Goal: Task Accomplishment & Management: Manage account settings

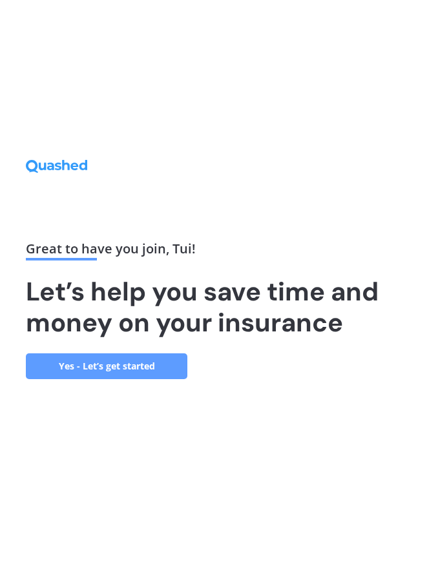
click at [132, 379] on link "Yes - Let’s get started" at bounding box center [106, 367] width 161 height 26
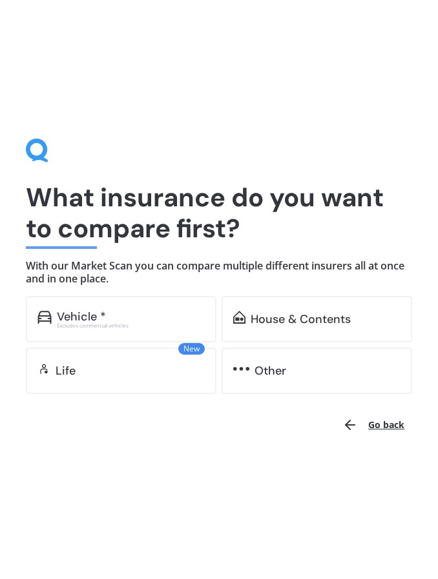
click at [281, 320] on div "House & Contents" at bounding box center [300, 319] width 100 height 13
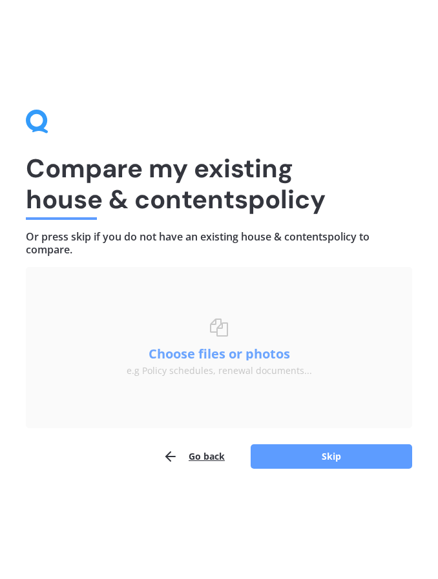
click at [225, 355] on button "Choose files or photos" at bounding box center [218, 354] width 161 height 13
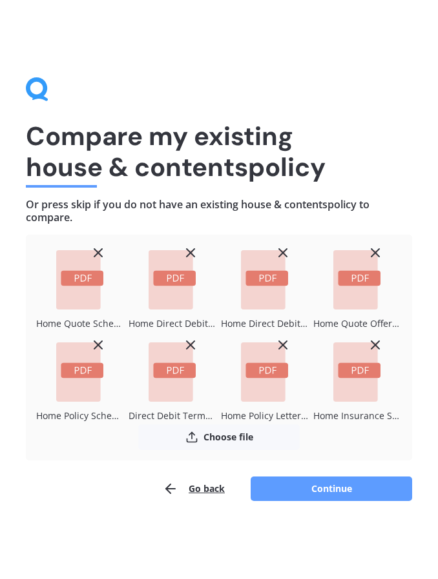
click at [331, 487] on button "Continue" at bounding box center [330, 489] width 161 height 25
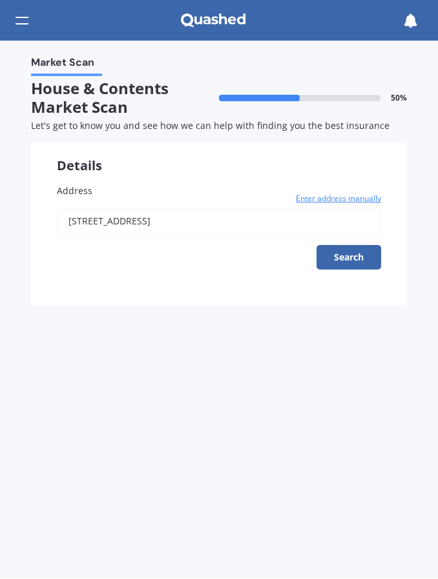
click at [152, 210] on input "[STREET_ADDRESS]" at bounding box center [219, 221] width 324 height 27
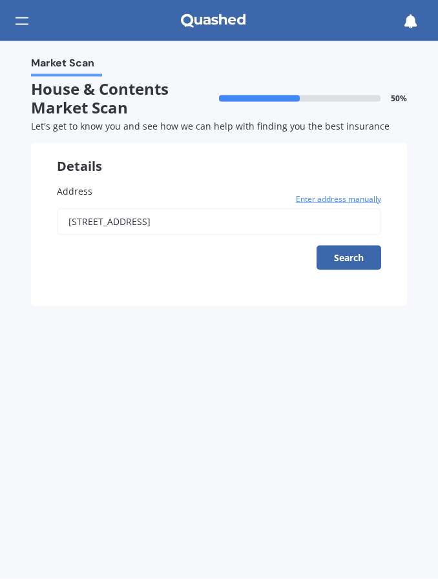
type input "[STREET_ADDRESS]"
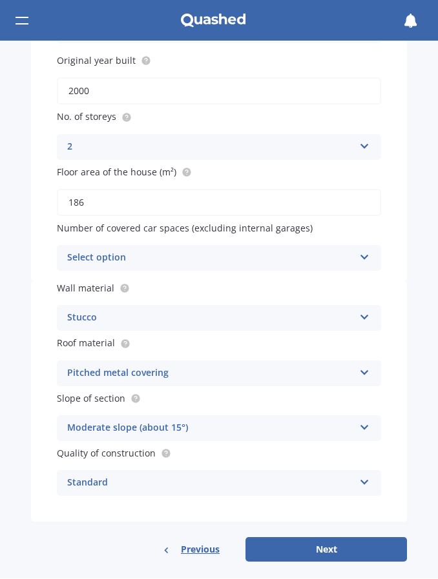
scroll to position [190, 0]
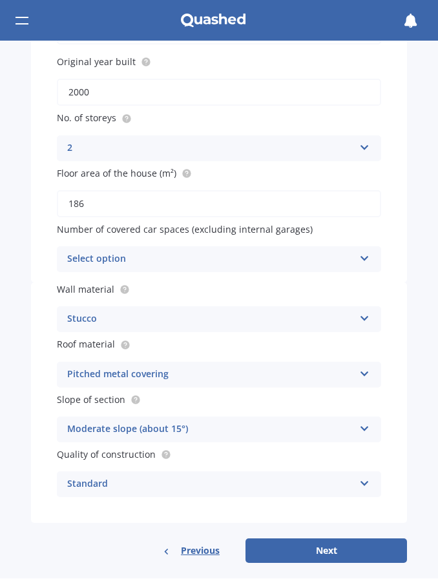
click at [363, 254] on icon at bounding box center [364, 256] width 11 height 9
click at [372, 216] on div "Address [STREET_ADDRESS] Enter address manually Search Original year built 2000…" at bounding box center [219, 125] width 376 height 315
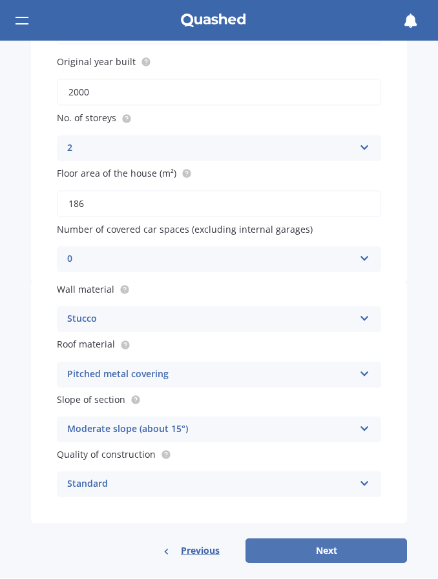
click at [336, 543] on button "Next" at bounding box center [325, 551] width 161 height 25
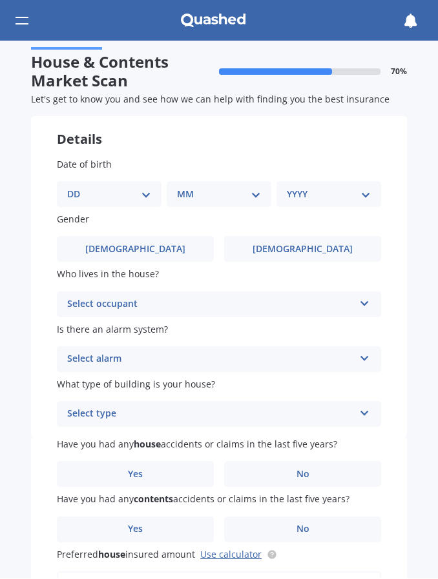
scroll to position [0, 0]
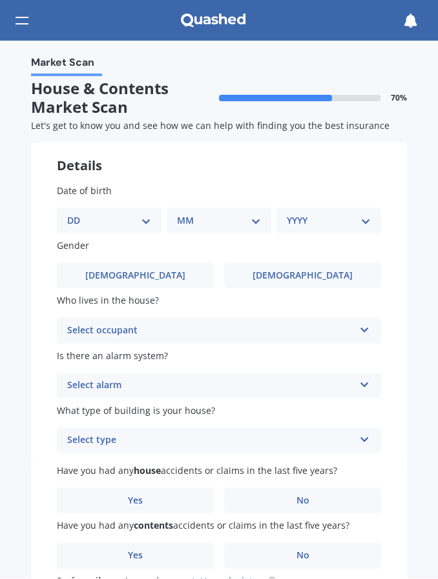
click at [101, 226] on div "DD 01 02 03 04 05 06 07 08 09 10 11 12 13 14 15 16 17 18 19 20 21 22 23 24 25 2…" at bounding box center [109, 221] width 105 height 26
select select "05"
click at [246, 227] on div "MM 01 02 03 04 05 06 07 08 09 10 11 12" at bounding box center [221, 221] width 99 height 26
click at [267, 216] on div "MM 01 02 03 04 05 06 07 08 09 10 11 12" at bounding box center [221, 221] width 99 height 26
select select "07"
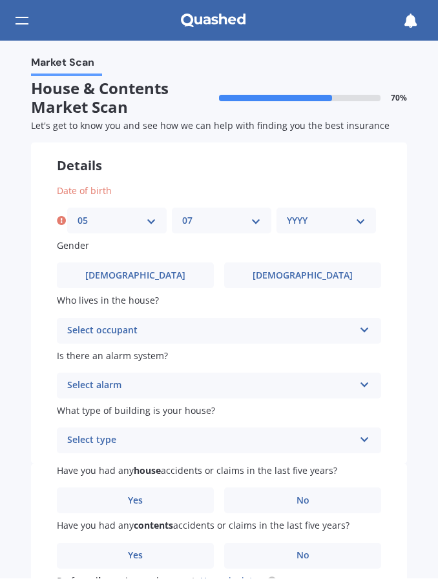
select select "1977"
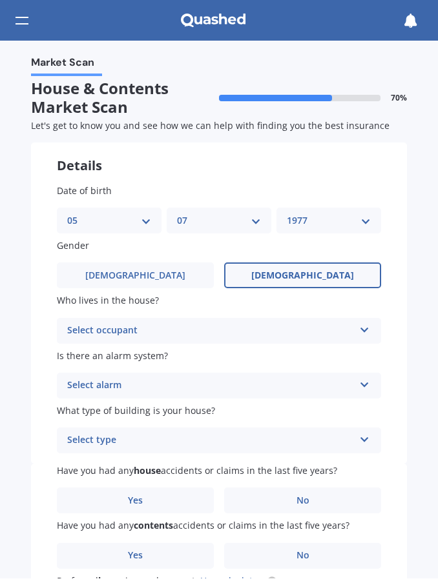
click at [292, 274] on span "[DEMOGRAPHIC_DATA]" at bounding box center [302, 276] width 103 height 11
click at [0, 0] on input "[DEMOGRAPHIC_DATA]" at bounding box center [0, 0] width 0 height 0
click at [151, 325] on div "Select occupant" at bounding box center [210, 331] width 287 height 15
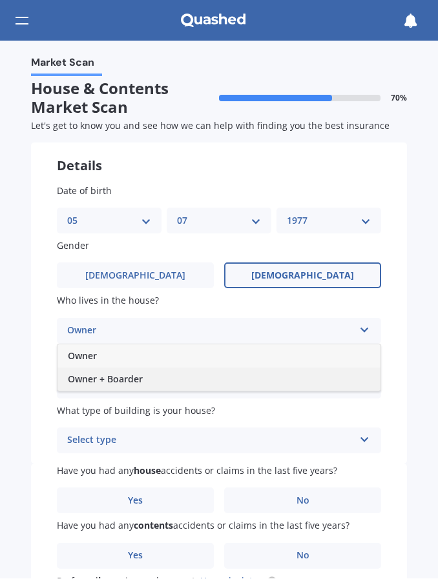
click at [159, 378] on div "Owner + Boarder" at bounding box center [218, 379] width 323 height 23
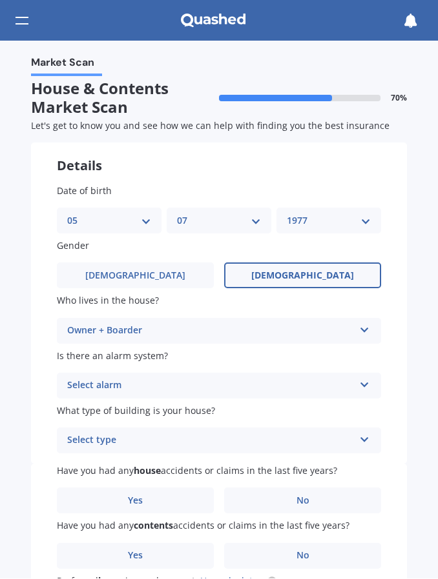
click at [161, 381] on div "Select alarm" at bounding box center [210, 386] width 287 height 15
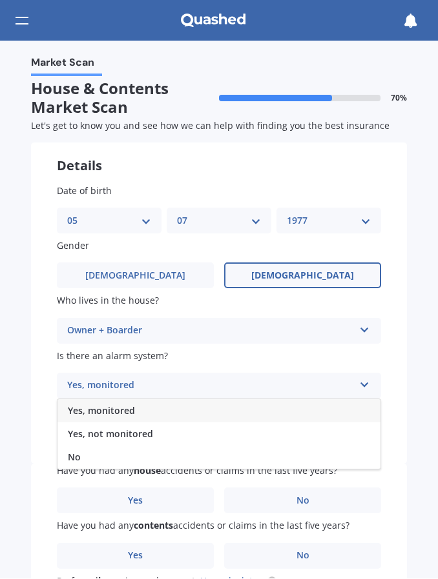
click at [101, 434] on span "Yes, not monitored" at bounding box center [110, 434] width 85 height 12
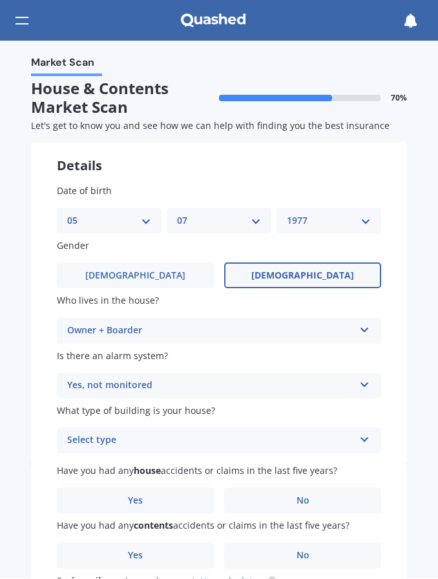
click at [198, 438] on div "Select type" at bounding box center [210, 441] width 287 height 15
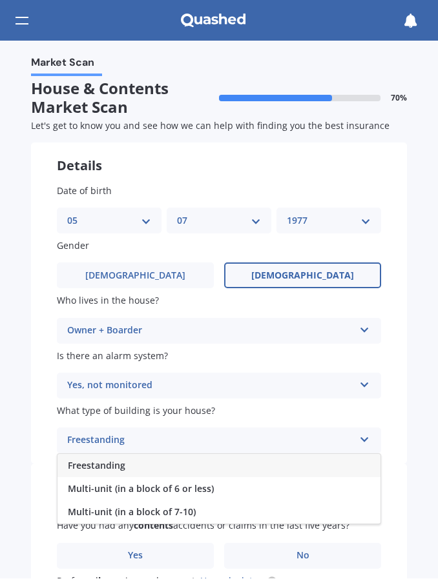
click at [116, 460] on span "Freestanding" at bounding box center [96, 466] width 57 height 12
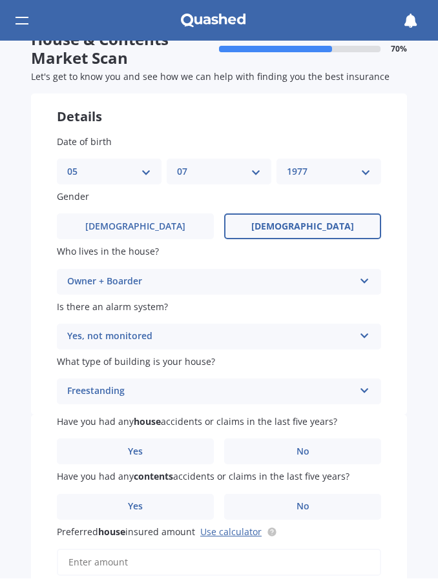
scroll to position [49, 0]
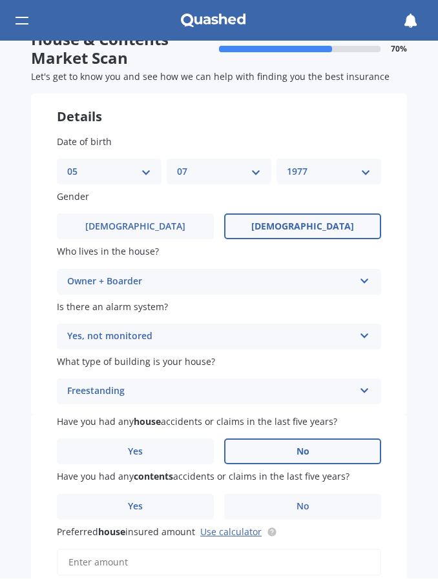
click at [269, 445] on label "No" at bounding box center [302, 452] width 157 height 26
click at [0, 0] on input "No" at bounding box center [0, 0] width 0 height 0
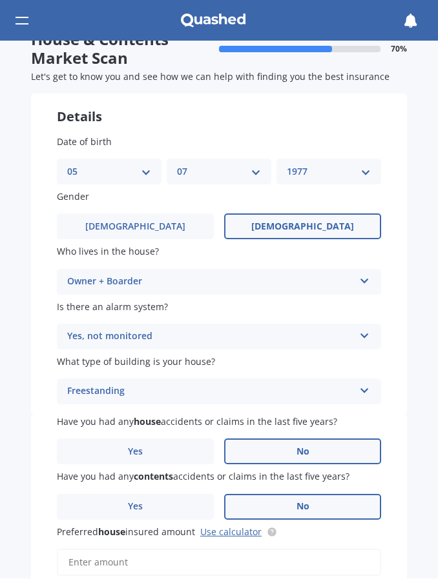
click at [303, 502] on span "No" at bounding box center [302, 507] width 13 height 11
click at [0, 0] on input "No" at bounding box center [0, 0] width 0 height 0
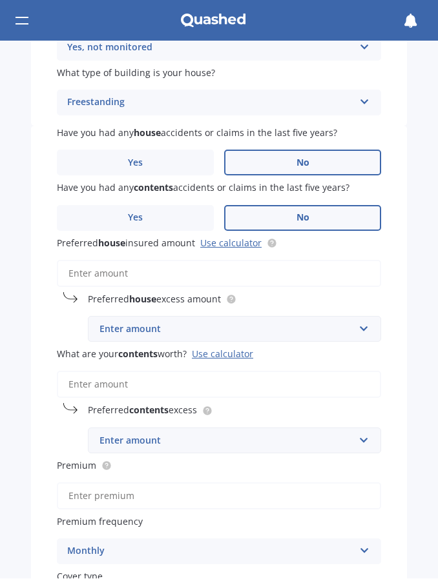
scroll to position [348, 0]
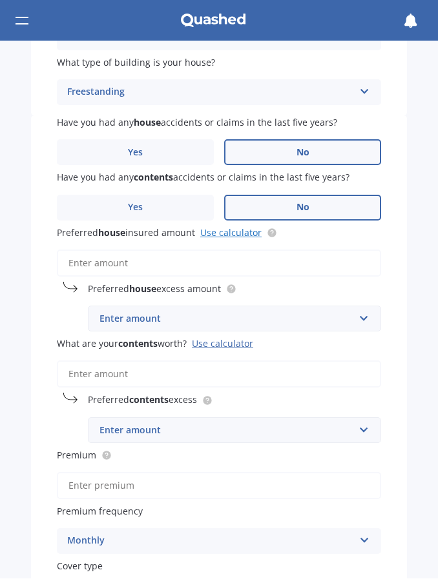
click at [226, 228] on link "Use calculator" at bounding box center [230, 233] width 61 height 12
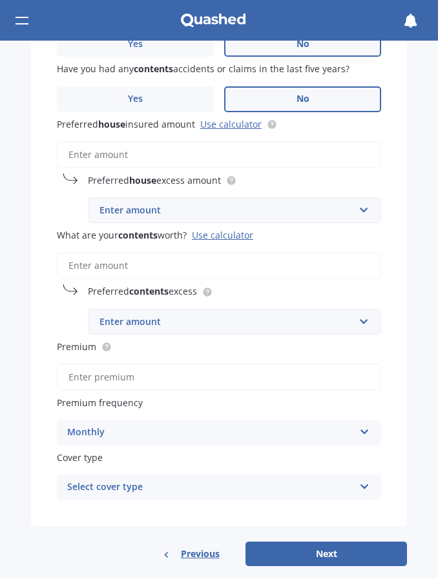
scroll to position [456, 0]
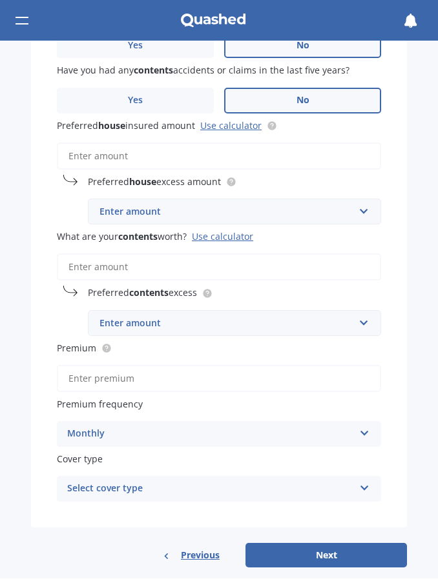
click at [192, 151] on input "Preferred house insured amount Use calculator" at bounding box center [219, 156] width 324 height 27
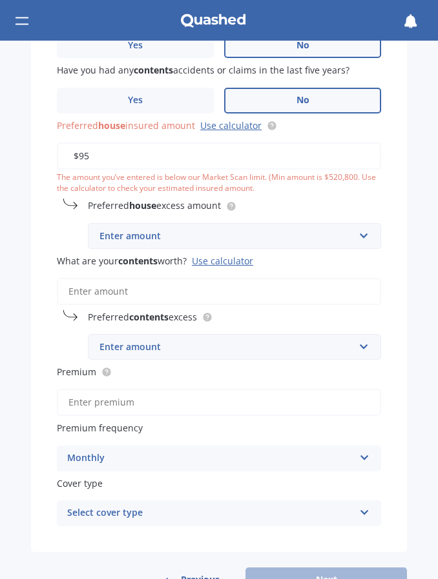
type input "$9"
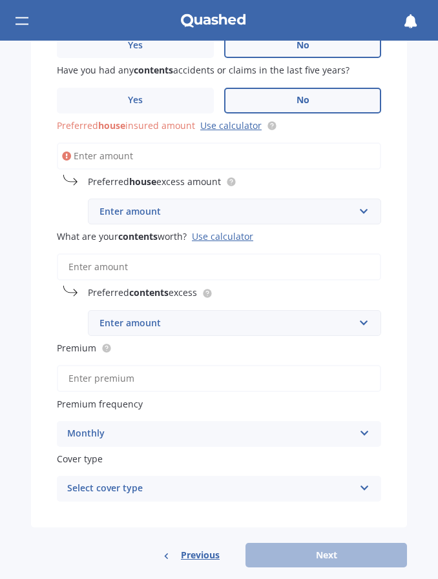
click at [150, 205] on div "Enter amount" at bounding box center [226, 212] width 254 height 14
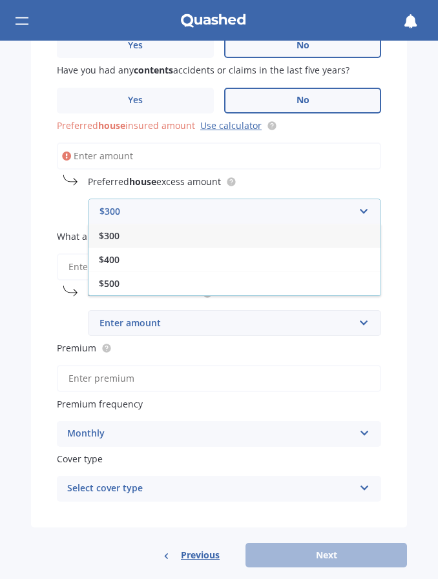
click at [122, 233] on div "$300" at bounding box center [234, 237] width 292 height 24
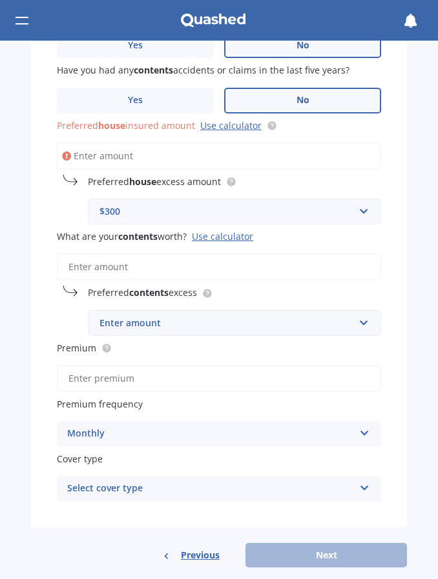
click at [148, 258] on input "What are your contents worth? Use calculator" at bounding box center [219, 267] width 324 height 27
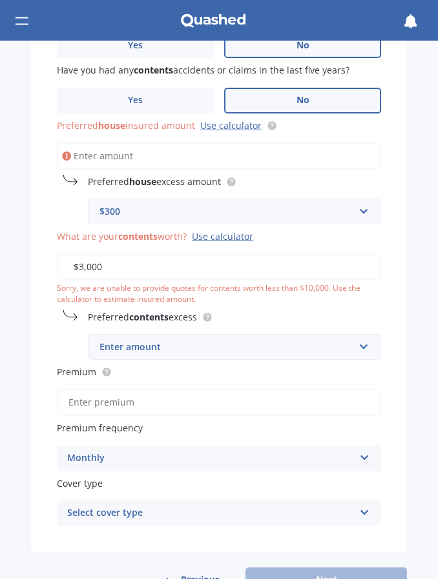
type input "$30,000"
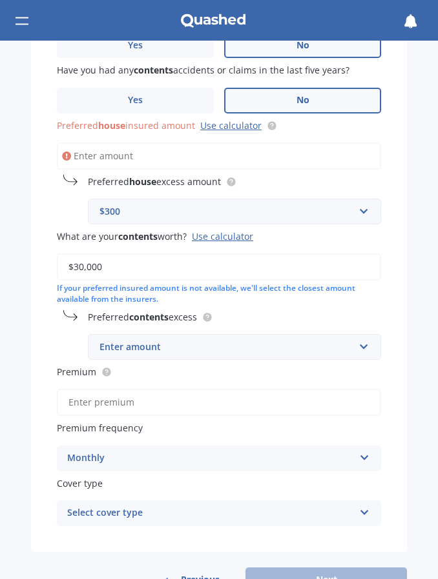
click at [203, 371] on div "Premium" at bounding box center [219, 391] width 324 height 51
click at [178, 341] on div "Enter amount" at bounding box center [226, 348] width 254 height 14
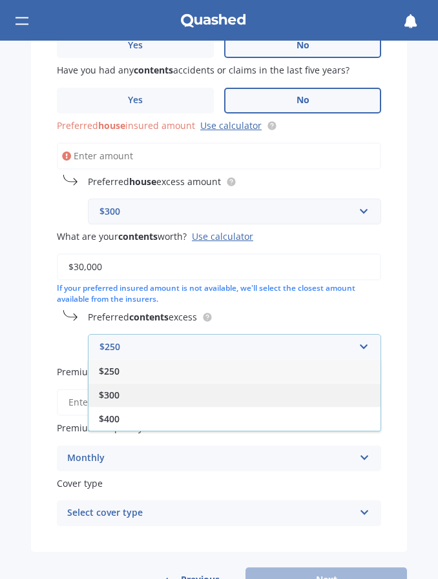
click at [133, 385] on div "$300" at bounding box center [234, 396] width 292 height 24
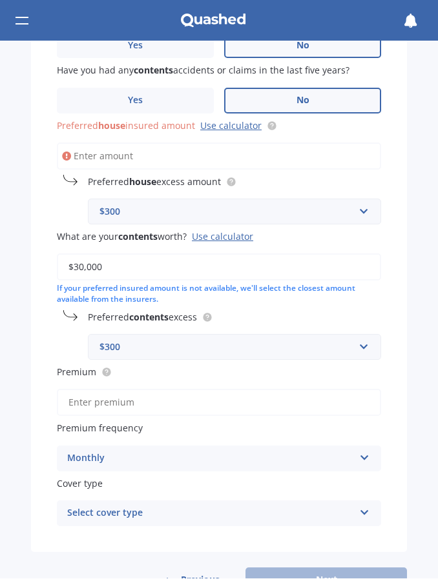
click at [52, 323] on div "Have you had any house accidents or claims in the last five years? Yes No Have …" at bounding box center [219, 281] width 376 height 544
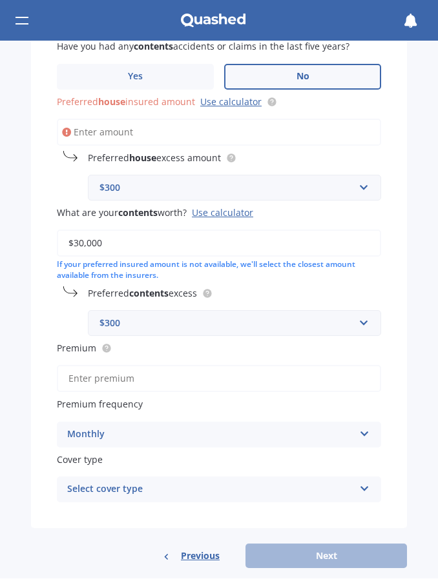
scroll to position [479, 0]
click at [110, 428] on div "Monthly" at bounding box center [210, 435] width 287 height 15
click at [30, 354] on div "Market Scan House & Contents Market Scan 70 % Let's get to know you and see how…" at bounding box center [219, 310] width 438 height 538
click at [132, 483] on div "Select cover type" at bounding box center [210, 490] width 287 height 15
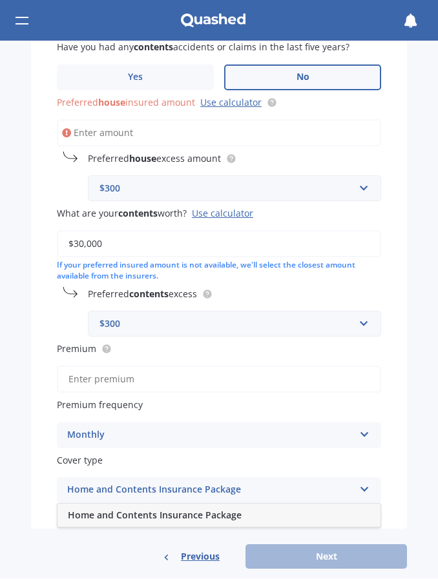
click at [132, 510] on span "Home and Contents Insurance Package" at bounding box center [155, 516] width 174 height 12
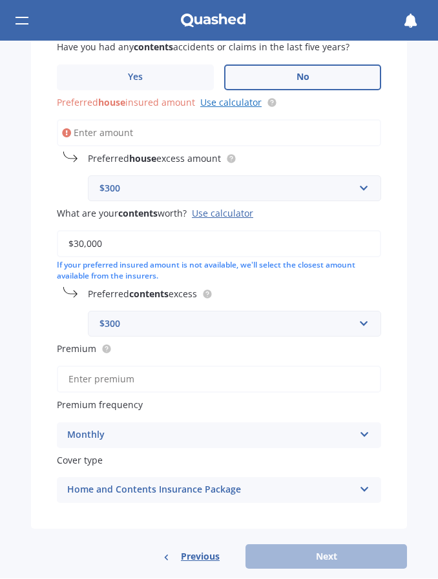
click at [234, 97] on link "Use calculator" at bounding box center [230, 103] width 61 height 12
click at [185, 130] on input "Preferred house insured amount Use calculator" at bounding box center [219, 133] width 324 height 27
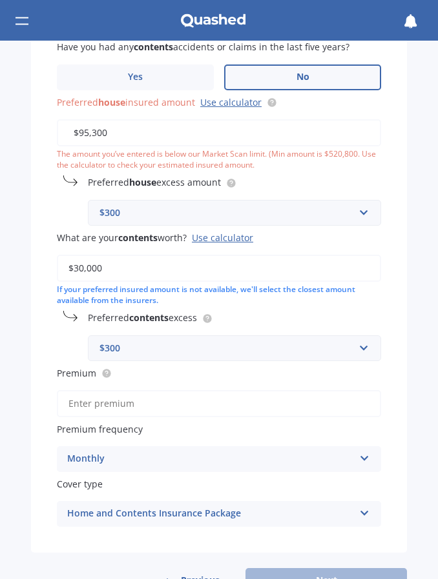
type input "$953,000"
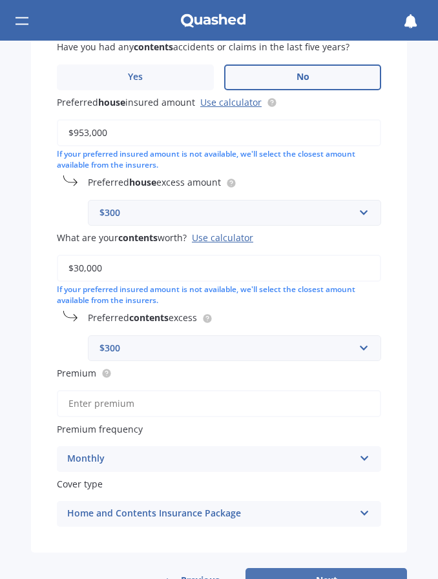
click at [314, 569] on button "Next" at bounding box center [325, 581] width 161 height 25
click at [159, 391] on input "Premium" at bounding box center [219, 404] width 324 height 27
click at [108, 391] on input "Premium" at bounding box center [219, 404] width 324 height 27
click at [197, 452] on div "Monthly" at bounding box center [210, 459] width 287 height 15
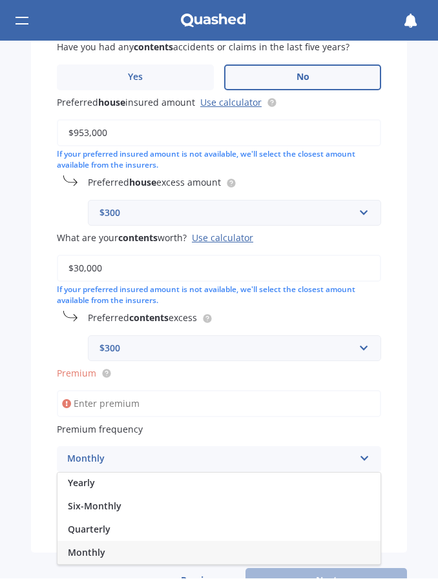
click at [94, 547] on span "Monthly" at bounding box center [86, 553] width 37 height 12
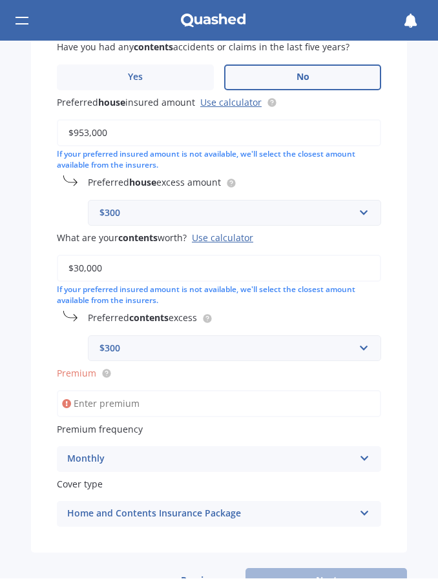
click at [174, 392] on input "Premium" at bounding box center [219, 404] width 324 height 27
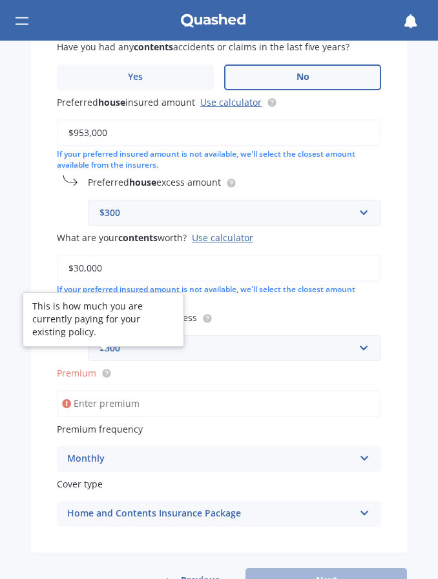
click at [108, 370] on circle at bounding box center [106, 374] width 8 height 8
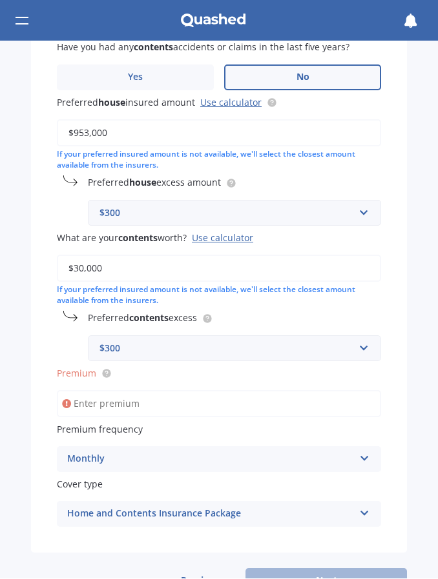
click at [123, 391] on input "Premium" at bounding box center [219, 404] width 324 height 27
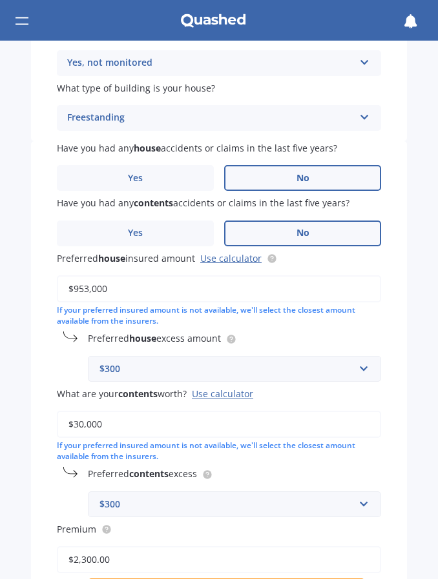
scroll to position [479, 0]
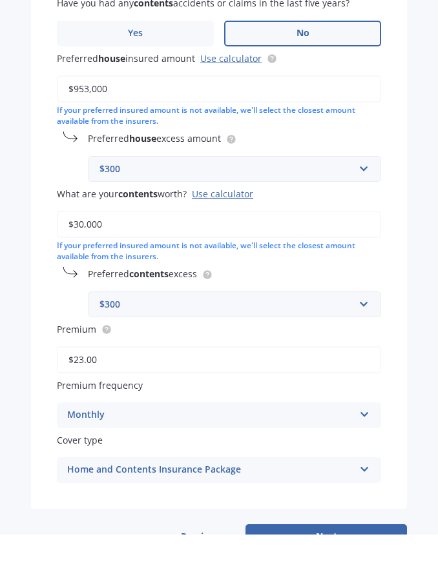
type input "$2.00"
type input "$297.00"
click at [304, 569] on button "Next" at bounding box center [325, 581] width 161 height 25
select select "05"
select select "07"
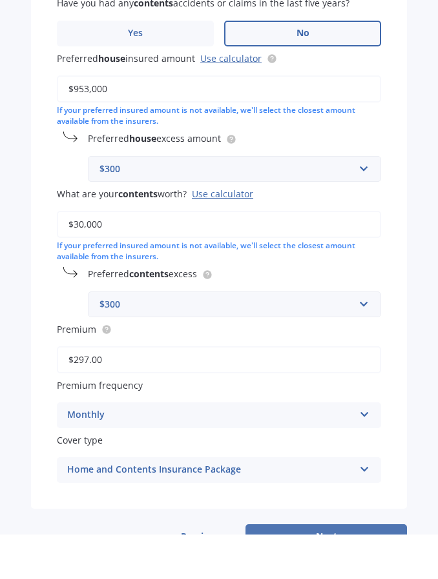
select select "1977"
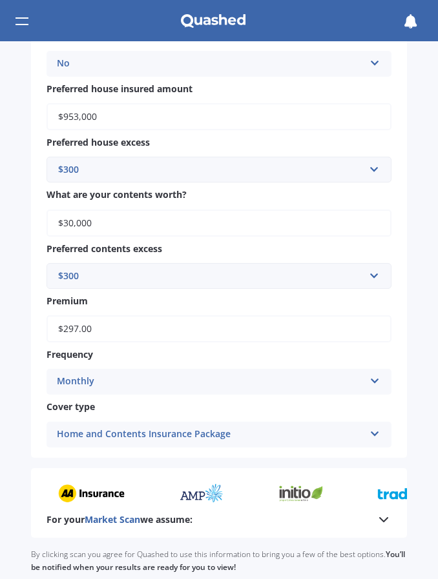
scroll to position [926, 0]
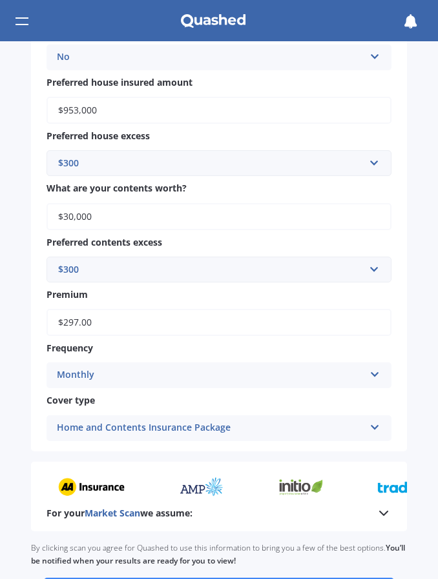
click at [108, 309] on input "$297.00" at bounding box center [218, 322] width 345 height 27
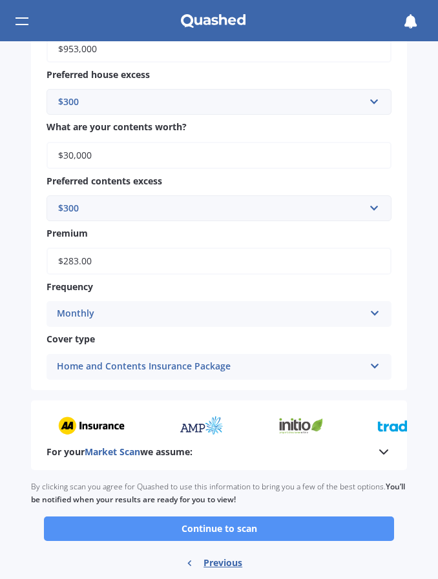
scroll to position [987, 0]
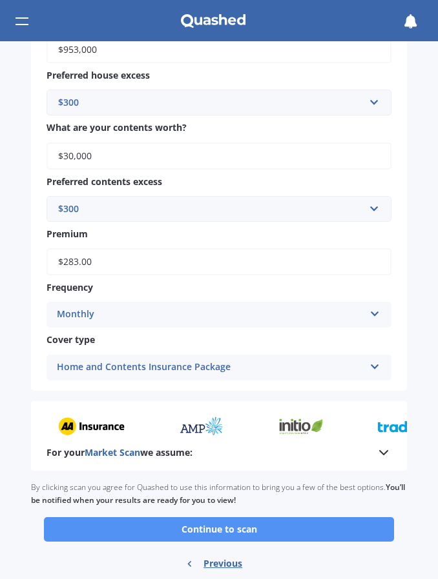
type input "$283.00"
click at [250, 518] on button "Continue to scan" at bounding box center [219, 530] width 350 height 25
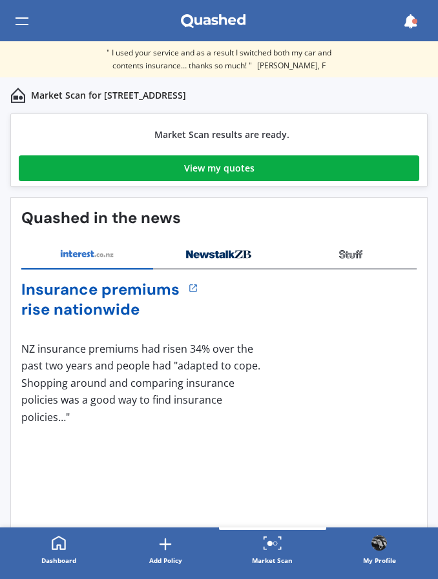
click at [248, 169] on div "View my quotes" at bounding box center [219, 169] width 70 height 26
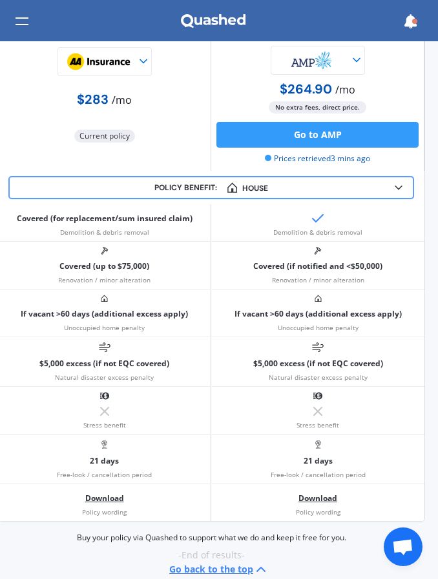
scroll to position [1049, 10]
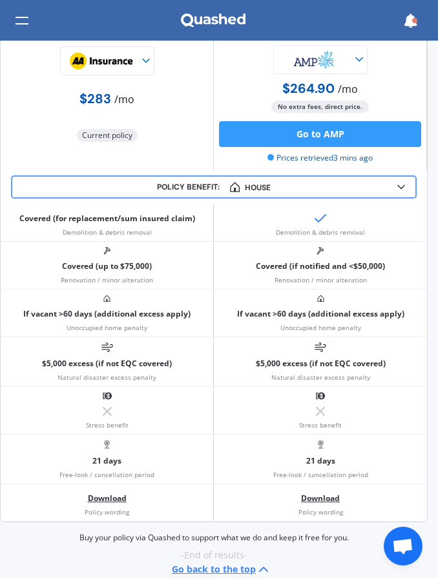
click at [401, 554] on span "Open chat" at bounding box center [402, 548] width 21 height 18
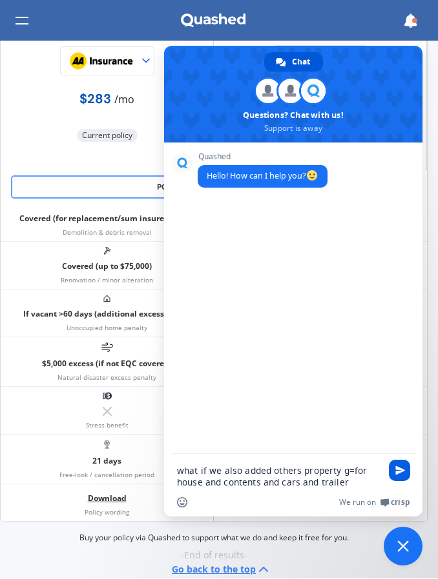
type textarea "what if we also added others property g=for house and contents and cars and tra…"
click at [399, 474] on span "Send" at bounding box center [400, 472] width 10 height 10
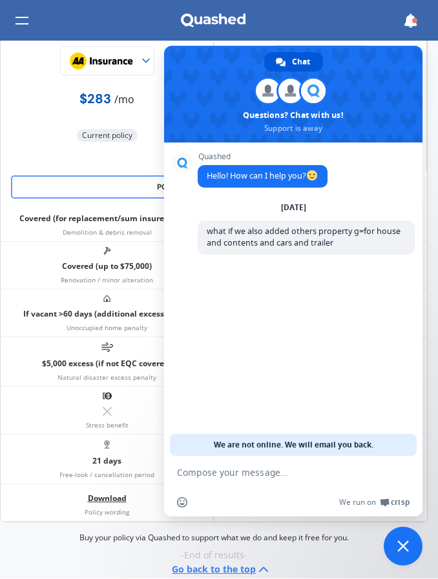
click at [49, 138] on div "Current policy" at bounding box center [107, 136] width 202 height 26
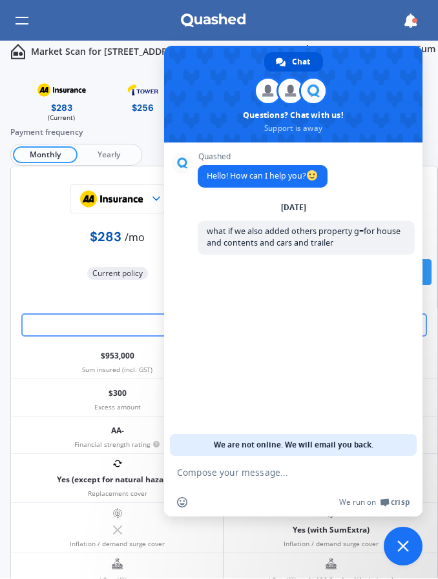
scroll to position [0, 0]
click at [23, 80] on div "$283 (Current)" at bounding box center [61, 100] width 81 height 42
click at [406, 554] on span "Close chat" at bounding box center [402, 547] width 39 height 39
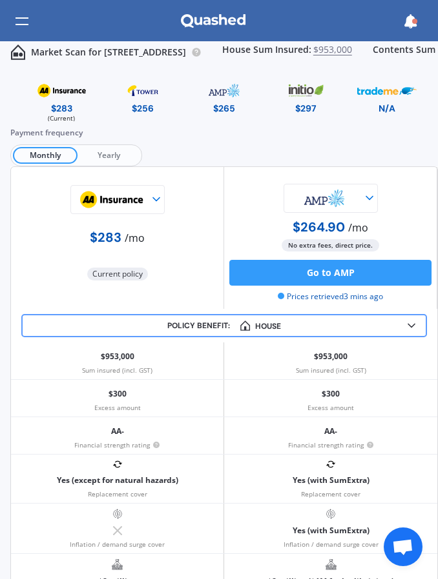
click at [22, 23] on div at bounding box center [21, 21] width 13 height 25
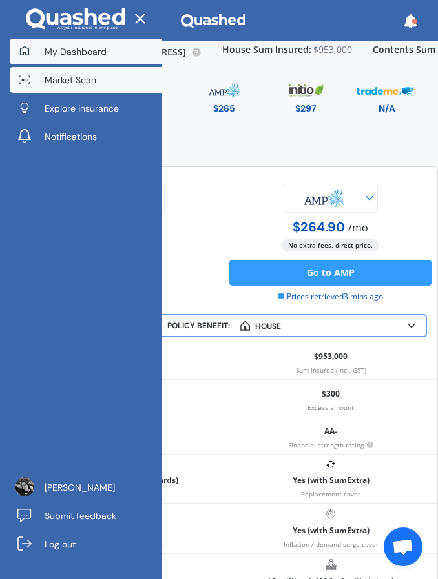
click at [114, 51] on link "My Dashboard" at bounding box center [86, 52] width 152 height 26
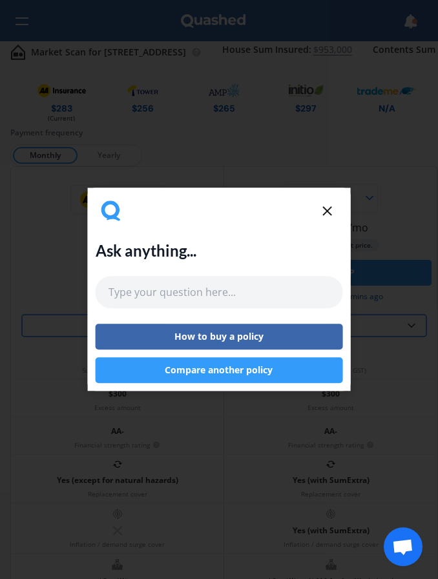
click at [330, 211] on icon at bounding box center [326, 210] width 15 height 15
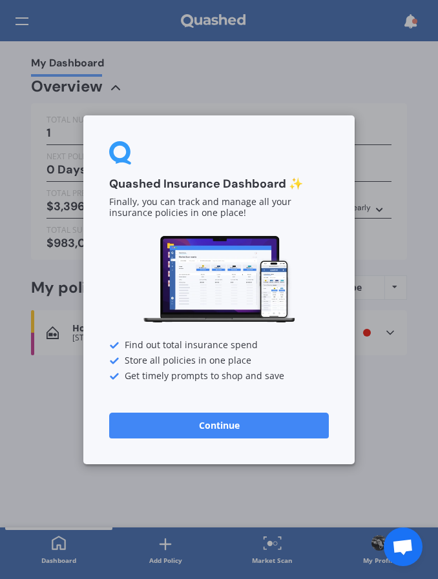
click at [199, 89] on div "Quashed Insurance Dashboard ✨ Finally, you can track and manage all your insura…" at bounding box center [219, 289] width 438 height 579
click at [257, 438] on div "Quashed Insurance Dashboard ✨ Finally, you can track and manage all your insura…" at bounding box center [218, 290] width 271 height 349
click at [245, 430] on button "Continue" at bounding box center [218, 425] width 219 height 26
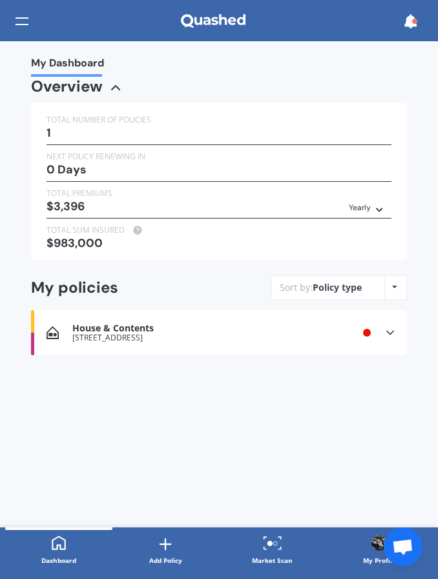
click at [230, 335] on div "[STREET_ADDRESS]" at bounding box center [190, 338] width 237 height 9
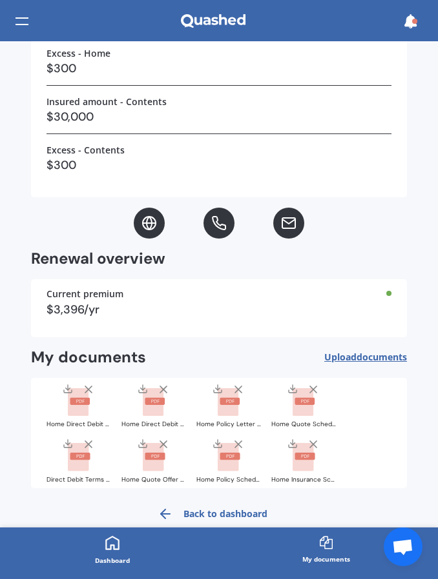
scroll to position [447, 0]
click at [175, 168] on h3 "$300" at bounding box center [218, 165] width 345 height 19
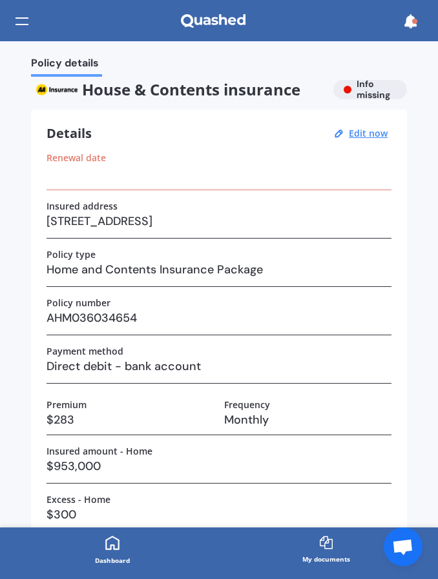
scroll to position [0, 0]
click at [372, 130] on u "Edit now" at bounding box center [367, 133] width 39 height 12
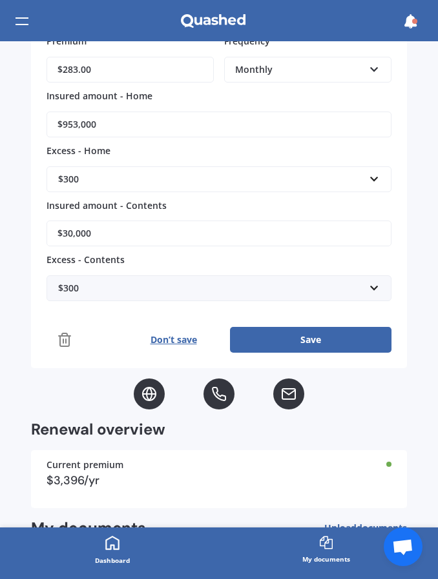
scroll to position [471, 0]
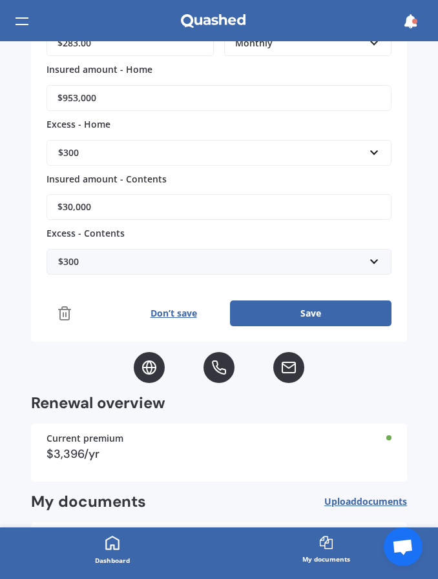
click at [120, 255] on div "$300" at bounding box center [211, 262] width 306 height 14
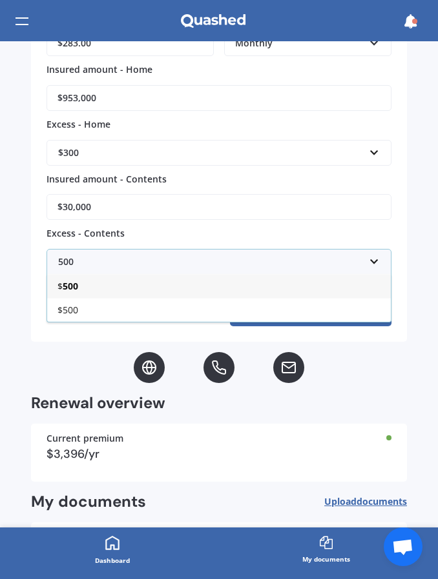
type input "500"
click at [143, 283] on div "$ 500" at bounding box center [218, 286] width 343 height 24
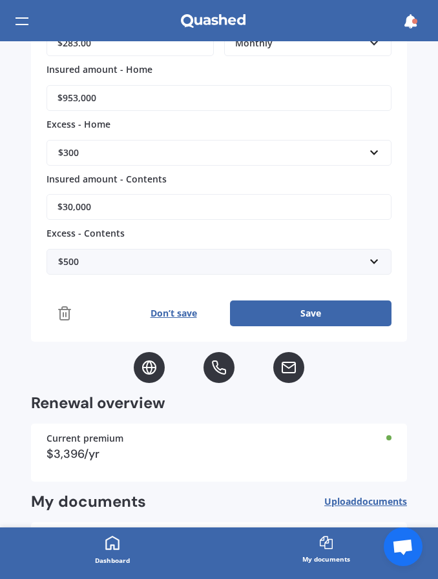
click at [123, 146] on div "$300" at bounding box center [211, 153] width 306 height 14
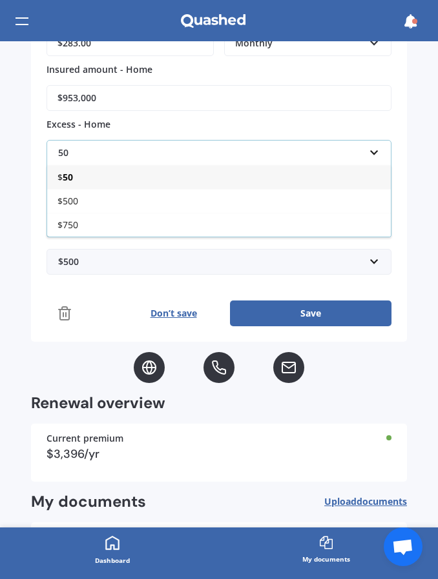
type input "500"
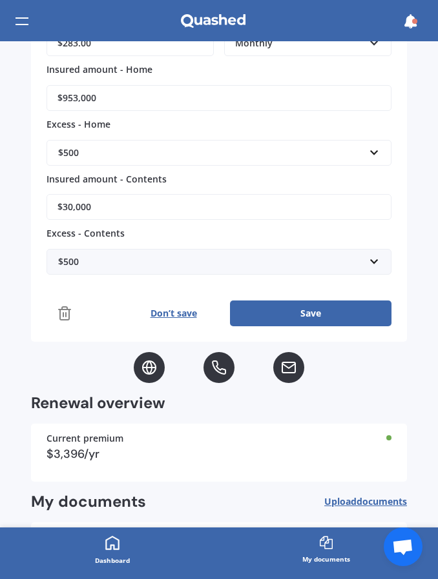
click at [213, 153] on div "$500" at bounding box center [211, 153] width 306 height 14
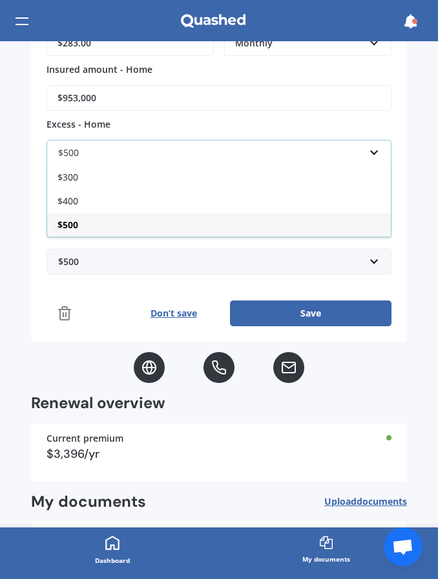
click at [74, 219] on span "$500" at bounding box center [67, 225] width 21 height 12
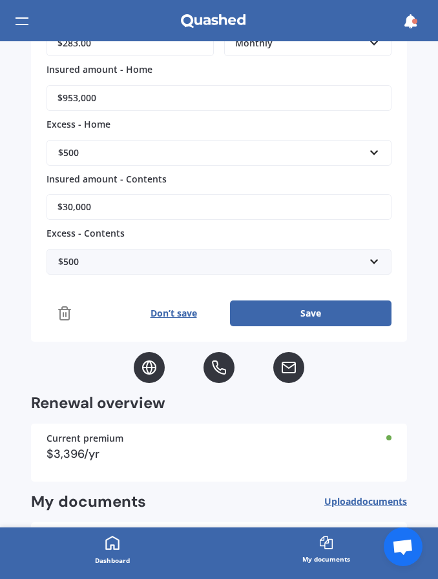
click at [391, 383] on div "Policy details House & Contents insurance Info missing Details Editing... Polic…" at bounding box center [219, 284] width 438 height 487
click at [106, 90] on input "$953,000" at bounding box center [218, 98] width 345 height 26
type input "$900,000"
click at [68, 203] on input "$30,000" at bounding box center [218, 207] width 345 height 26
type input "$20,000"
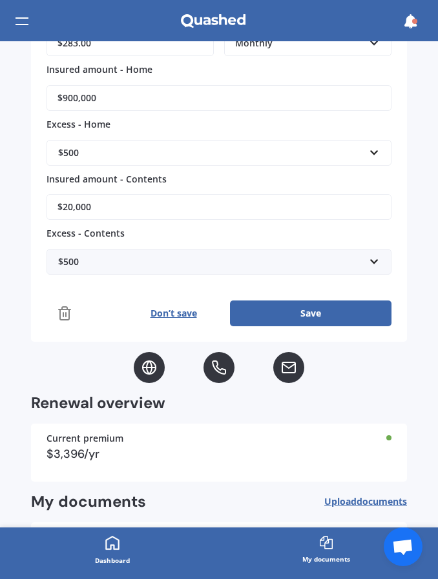
click at [317, 310] on button "Save" at bounding box center [310, 314] width 161 height 26
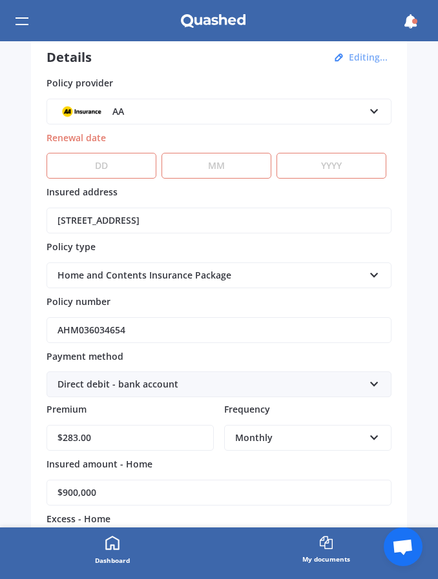
scroll to position [71, 0]
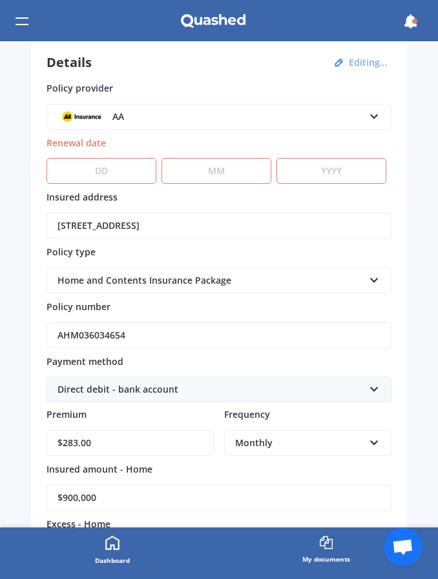
click at [5, 503] on div "Policy details House & Contents insurance Info missing Details Editing... Polic…" at bounding box center [219, 284] width 438 height 487
select select "25"
select select "02"
select select "2026"
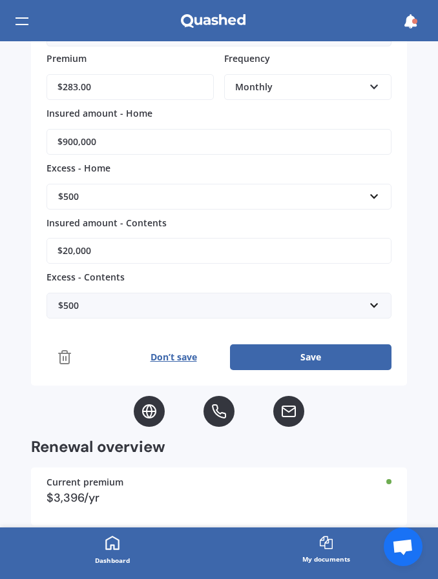
scroll to position [430, 0]
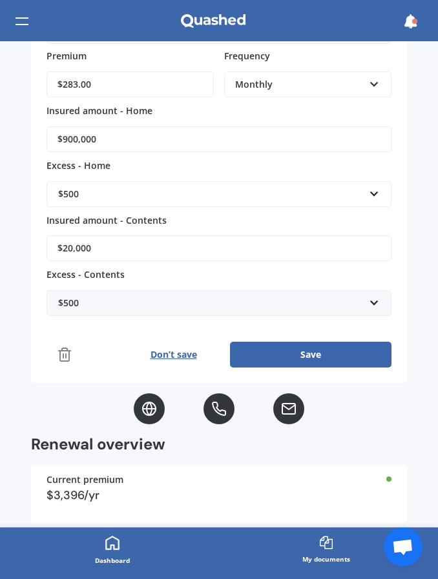
click at [289, 350] on button "Save" at bounding box center [310, 355] width 161 height 26
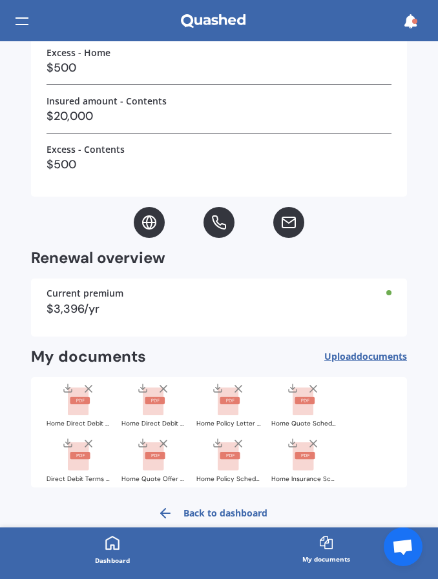
scroll to position [447, 0]
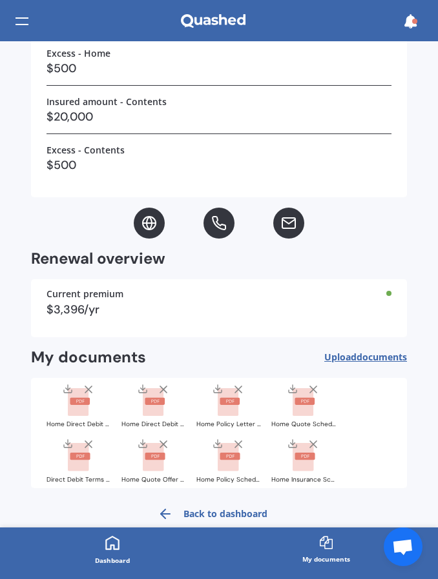
click at [214, 510] on link "Back to dashboard" at bounding box center [208, 514] width 117 height 31
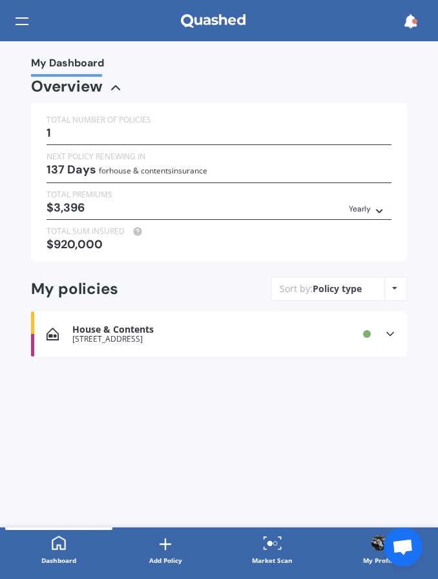
click at [125, 126] on div "1" at bounding box center [218, 132] width 345 height 13
click at [81, 64] on span "My Dashboard" at bounding box center [67, 65] width 73 height 17
click at [397, 284] on div "Policy type Alphabetical Date added Renewing next" at bounding box center [394, 288] width 20 height 23
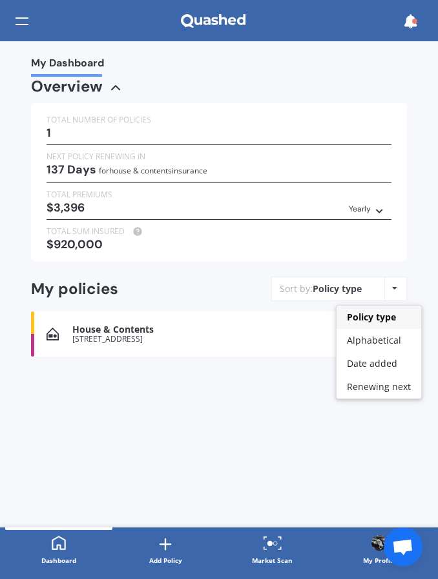
click at [250, 421] on div "My Dashboard Overview TOTAL NUMBER OF POLICIES 1 NEXT POLICY RENEWING [DATE] fo…" at bounding box center [219, 284] width 438 height 487
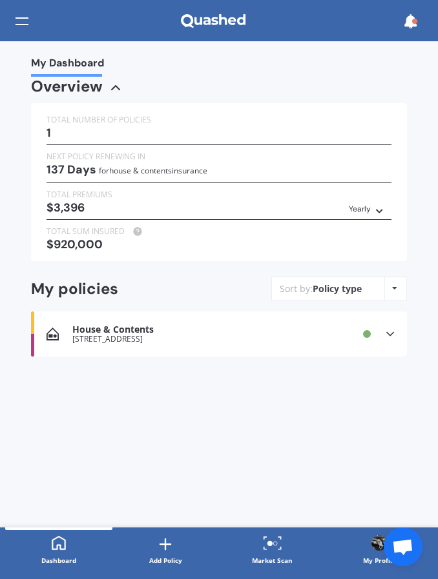
click at [17, 29] on div at bounding box center [21, 21] width 13 height 25
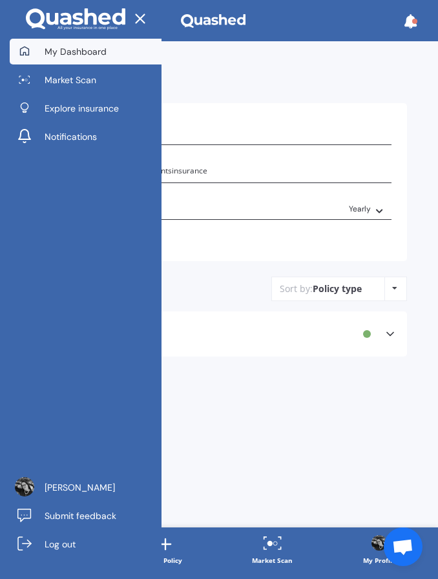
click at [103, 49] on span "My Dashboard" at bounding box center [76, 51] width 62 height 13
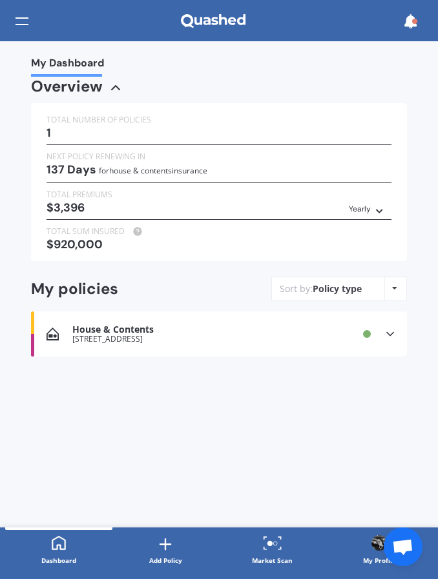
click at [195, 142] on div "TOTAL NUMBER OF POLICIES 1" at bounding box center [218, 130] width 345 height 32
click at [186, 132] on div "1" at bounding box center [218, 132] width 345 height 13
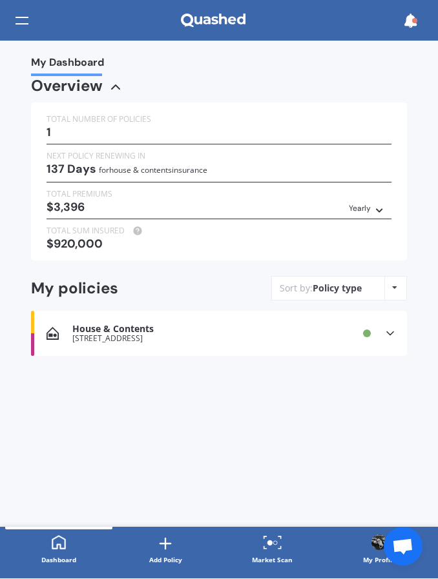
click at [161, 548] on icon at bounding box center [165, 545] width 18 height 18
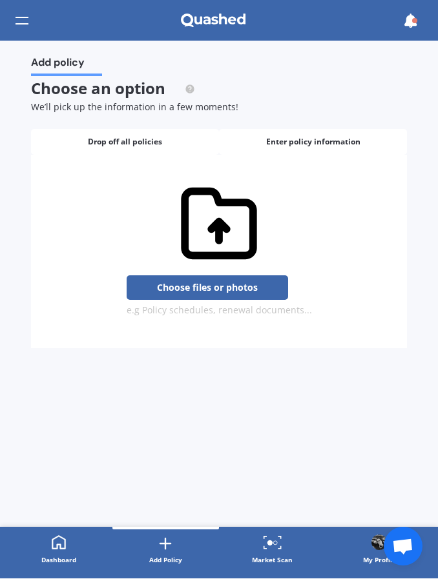
click at [281, 143] on span "Enter policy information" at bounding box center [313, 142] width 94 height 9
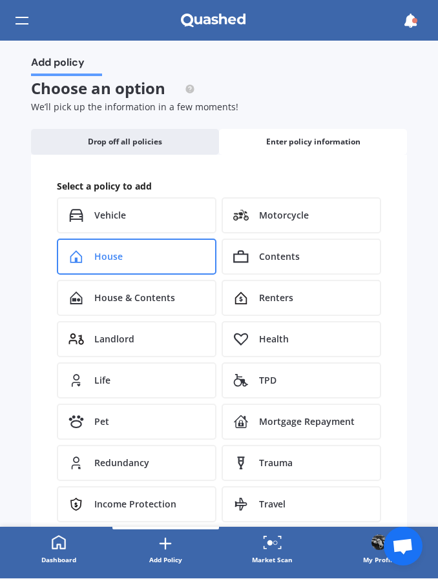
click at [156, 254] on div "House" at bounding box center [136, 257] width 159 height 36
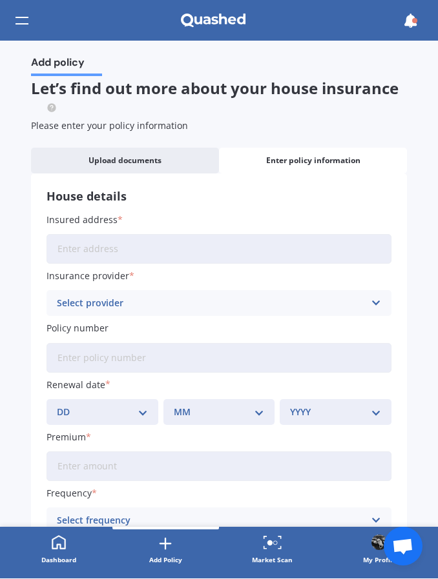
click at [128, 257] on input "Insured address" at bounding box center [218, 250] width 345 height 30
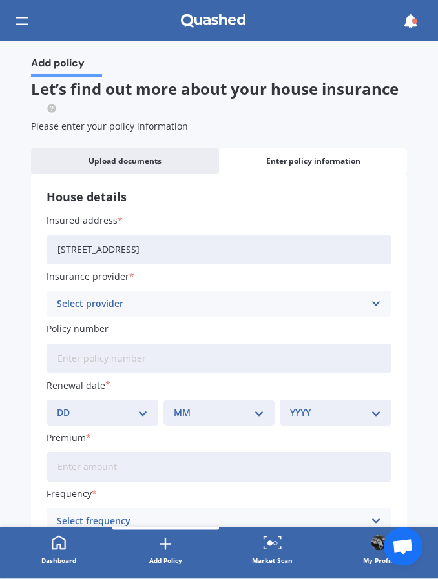
type input "[STREET_ADDRESS]"
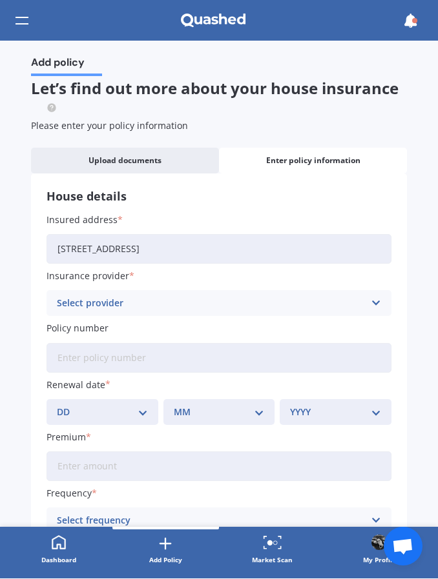
click at [143, 299] on div "Select provider" at bounding box center [210, 304] width 307 height 14
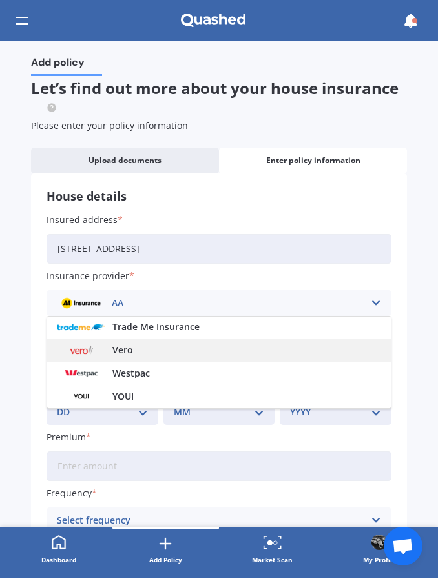
scroll to position [443, 0]
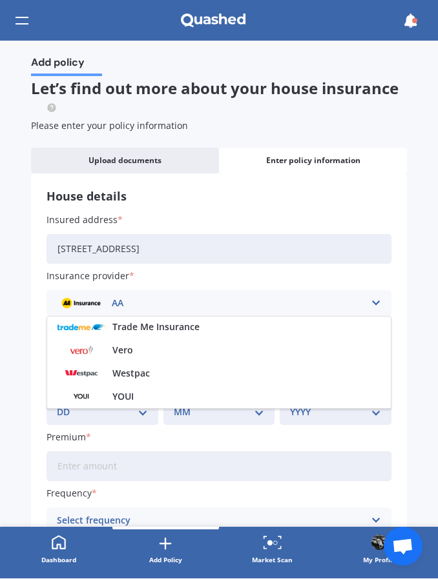
click at [119, 347] on span "Vero" at bounding box center [122, 351] width 21 height 9
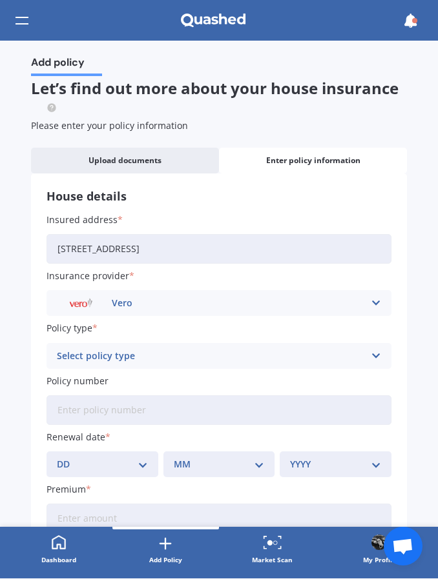
click at [88, 355] on div "Select policy type" at bounding box center [210, 357] width 307 height 14
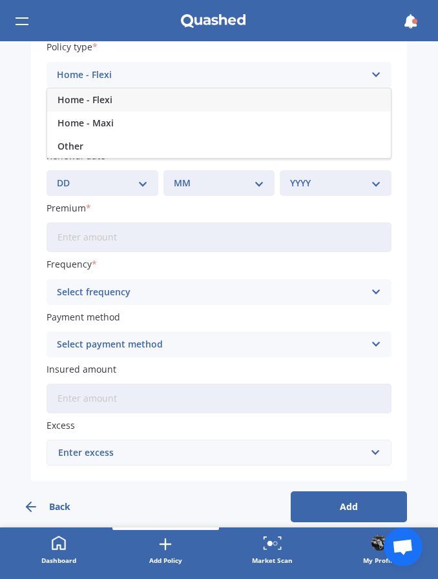
scroll to position [281, 0]
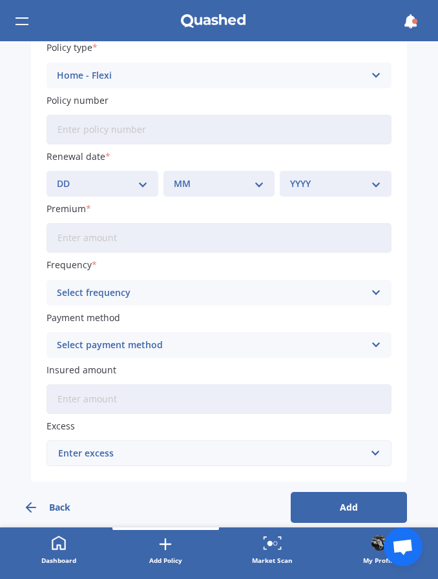
click at [373, 287] on icon at bounding box center [375, 293] width 11 height 14
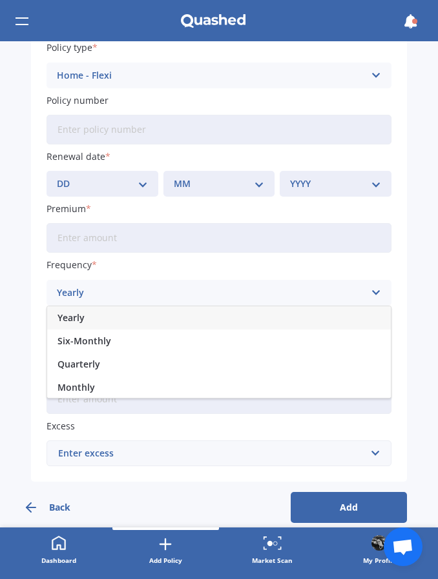
click at [92, 383] on span "Monthly" at bounding box center [75, 387] width 37 height 9
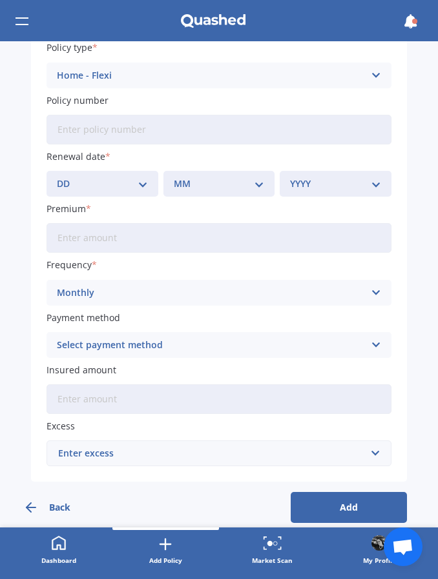
click at [370, 338] on icon at bounding box center [375, 345] width 11 height 14
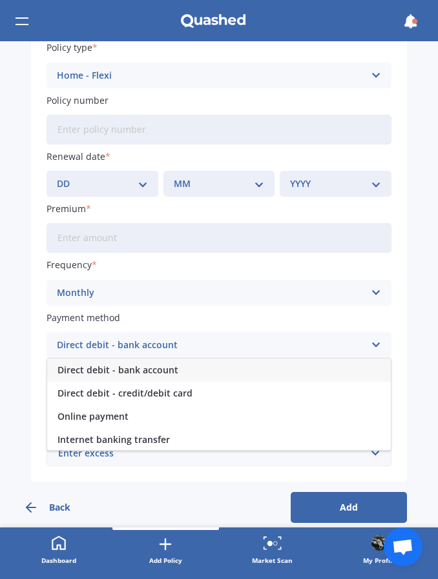
click at [192, 369] on div "Direct debit - bank account" at bounding box center [218, 370] width 343 height 23
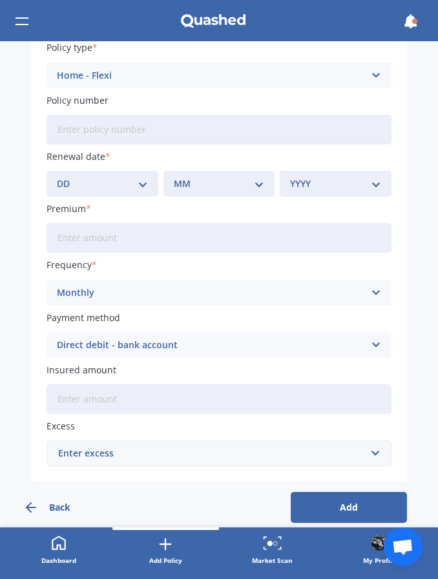
click at [175, 393] on input "Insured amount" at bounding box center [218, 400] width 345 height 30
click at [154, 447] on div "Enter excess" at bounding box center [211, 454] width 306 height 14
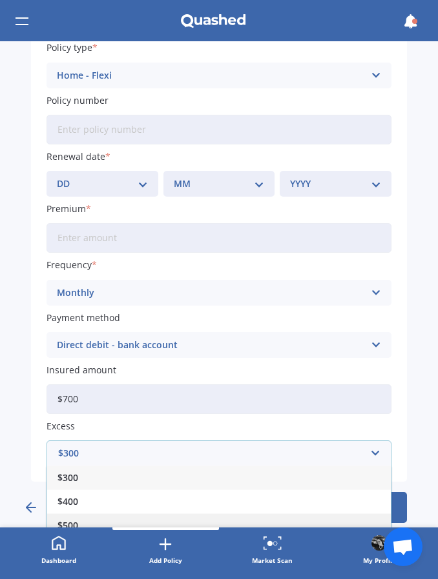
click at [74, 521] on span "$500" at bounding box center [67, 525] width 21 height 9
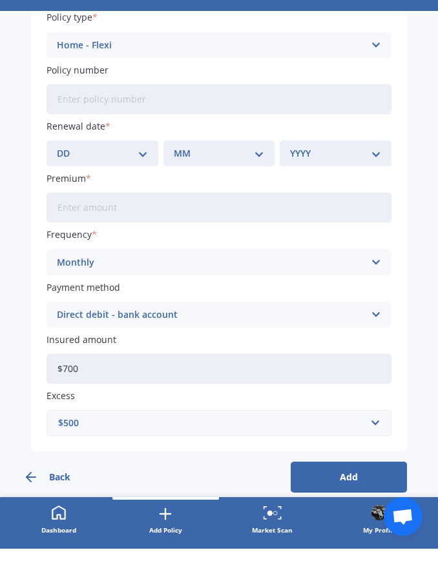
click at [96, 385] on input "$700" at bounding box center [218, 400] width 345 height 30
type input "$700,000"
click at [196, 219] on div "Insured address [STREET_ADDRESS] Insurance provider Vero AA AMI AMP ANZ ASB And…" at bounding box center [218, 199] width 345 height 535
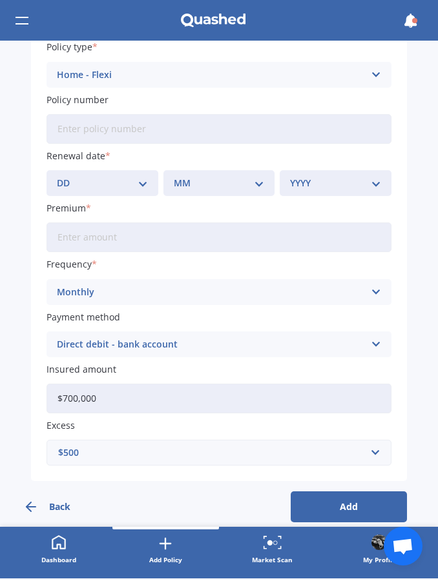
click at [337, 492] on button "Add" at bounding box center [348, 507] width 116 height 31
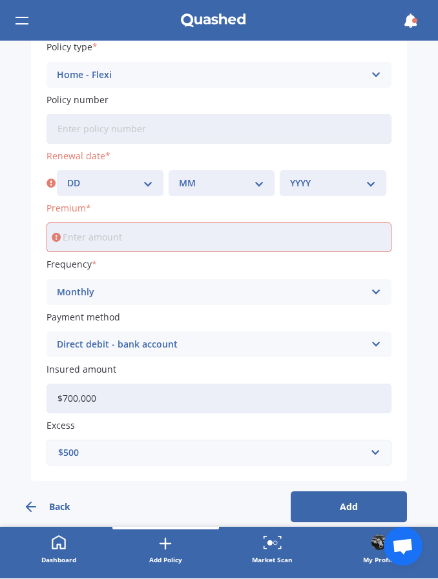
scroll to position [0, 0]
